Goal: Transaction & Acquisition: Book appointment/travel/reservation

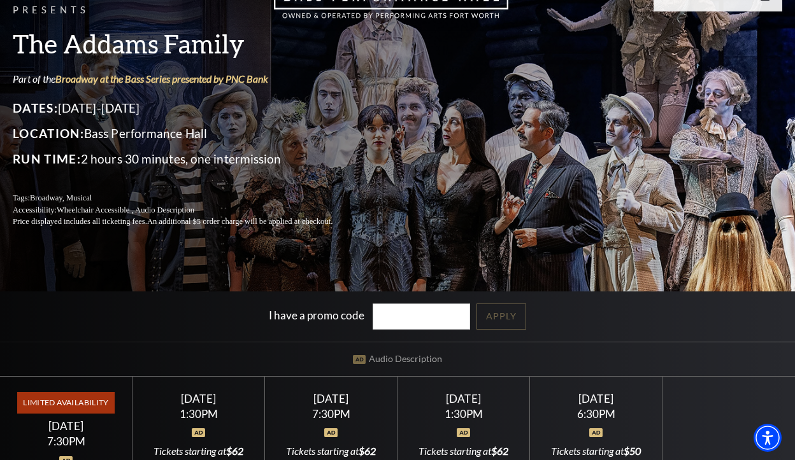
scroll to position [255, 0]
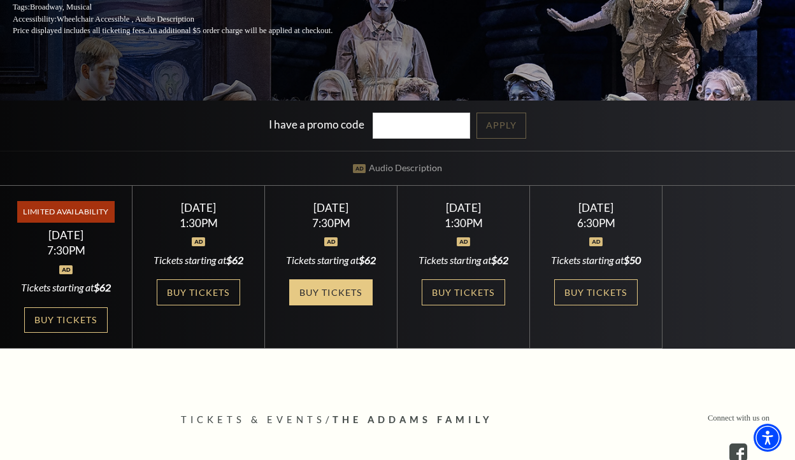
click at [318, 290] on link "Buy Tickets" at bounding box center [330, 293] width 83 height 26
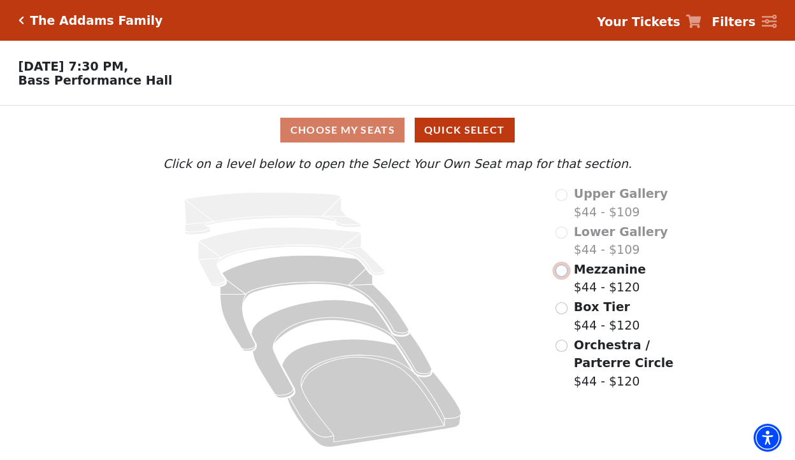
click at [565, 274] on input "Mezzanine$44 - $120\a" at bounding box center [561, 271] width 12 height 12
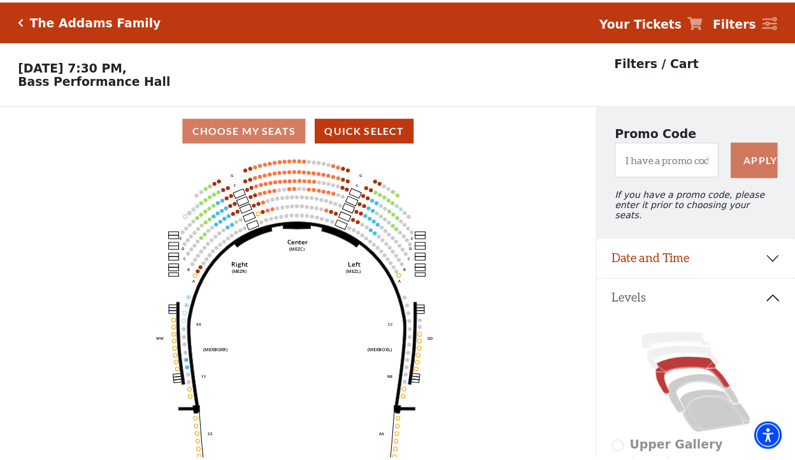
scroll to position [59, 0]
